Goal: Task Accomplishment & Management: Manage account settings

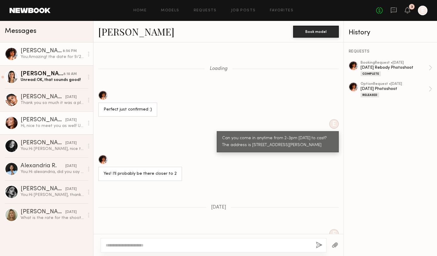
scroll to position [619, 0]
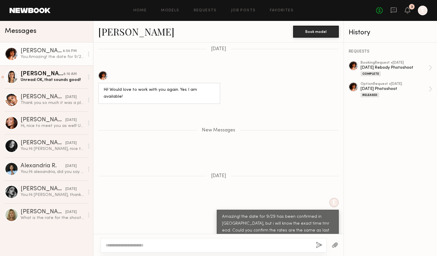
click at [51, 56] on div "You: Amazing! the date for 9/29 has been confirmed in [GEOGRAPHIC_DATA], but i …" at bounding box center [53, 57] width 64 height 6
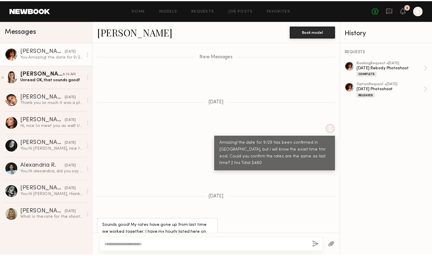
scroll to position [708, 0]
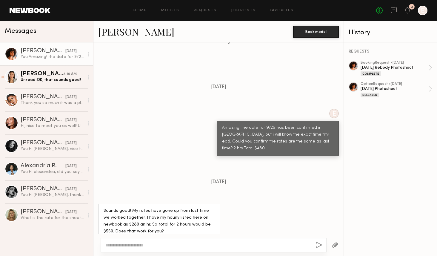
click at [191, 246] on textarea at bounding box center [208, 245] width 205 height 6
click at [164, 245] on textarea at bounding box center [208, 245] width 205 height 6
click at [394, 10] on icon at bounding box center [393, 10] width 7 height 7
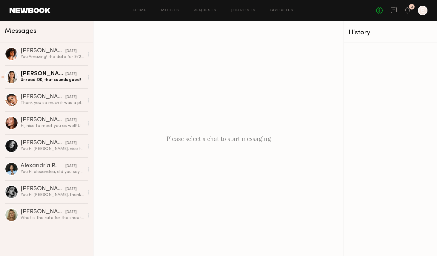
click at [421, 12] on div at bounding box center [422, 11] width 10 height 10
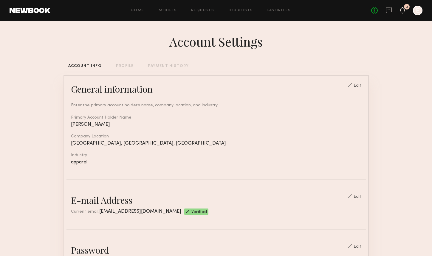
click at [404, 9] on icon at bounding box center [402, 10] width 5 height 4
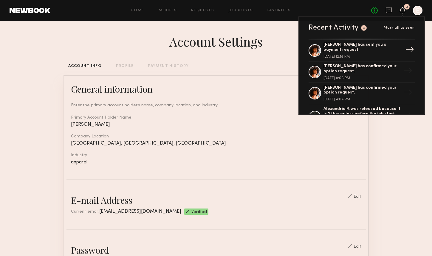
scroll to position [83, 0]
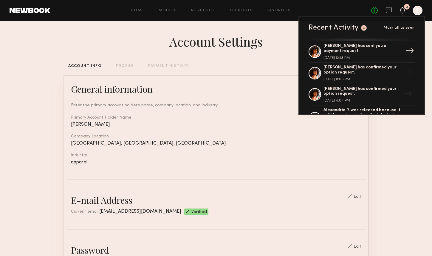
click at [339, 48] on div "[PERSON_NAME] has sent you a payment request." at bounding box center [363, 49] width 78 height 10
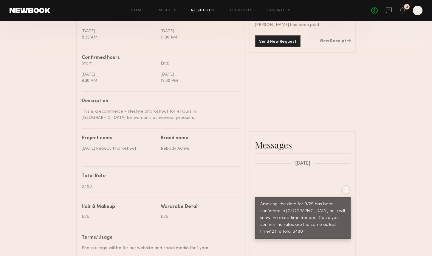
scroll to position [191, 0]
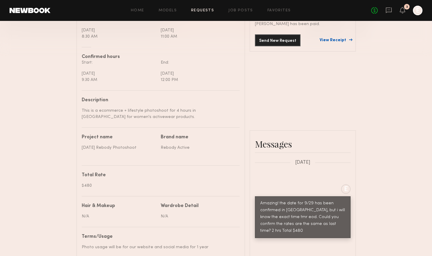
click at [335, 40] on link "View Receipt" at bounding box center [335, 40] width 31 height 4
